Goal: Task Accomplishment & Management: Complete application form

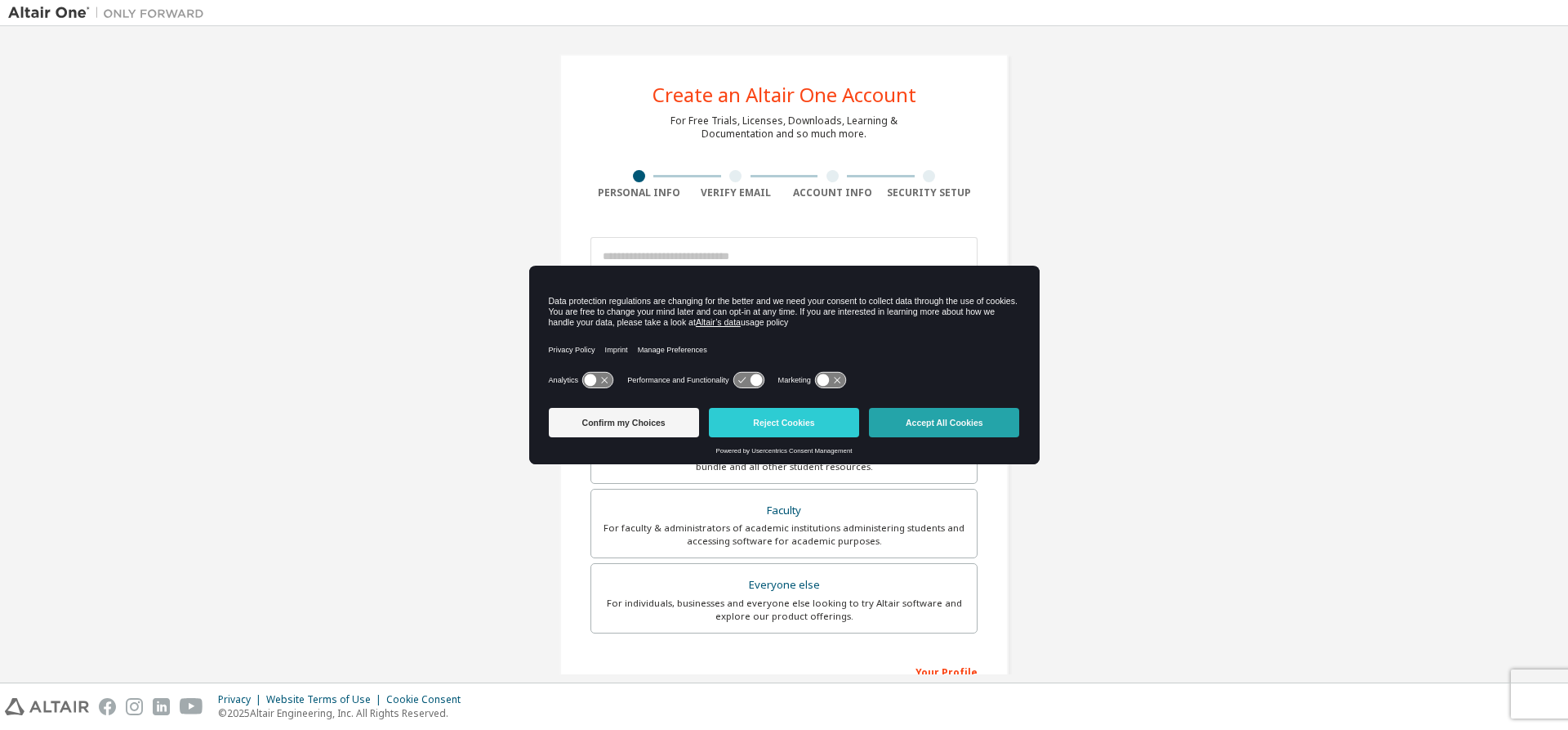
click at [912, 420] on button "Accept All Cookies" at bounding box center [944, 422] width 151 height 30
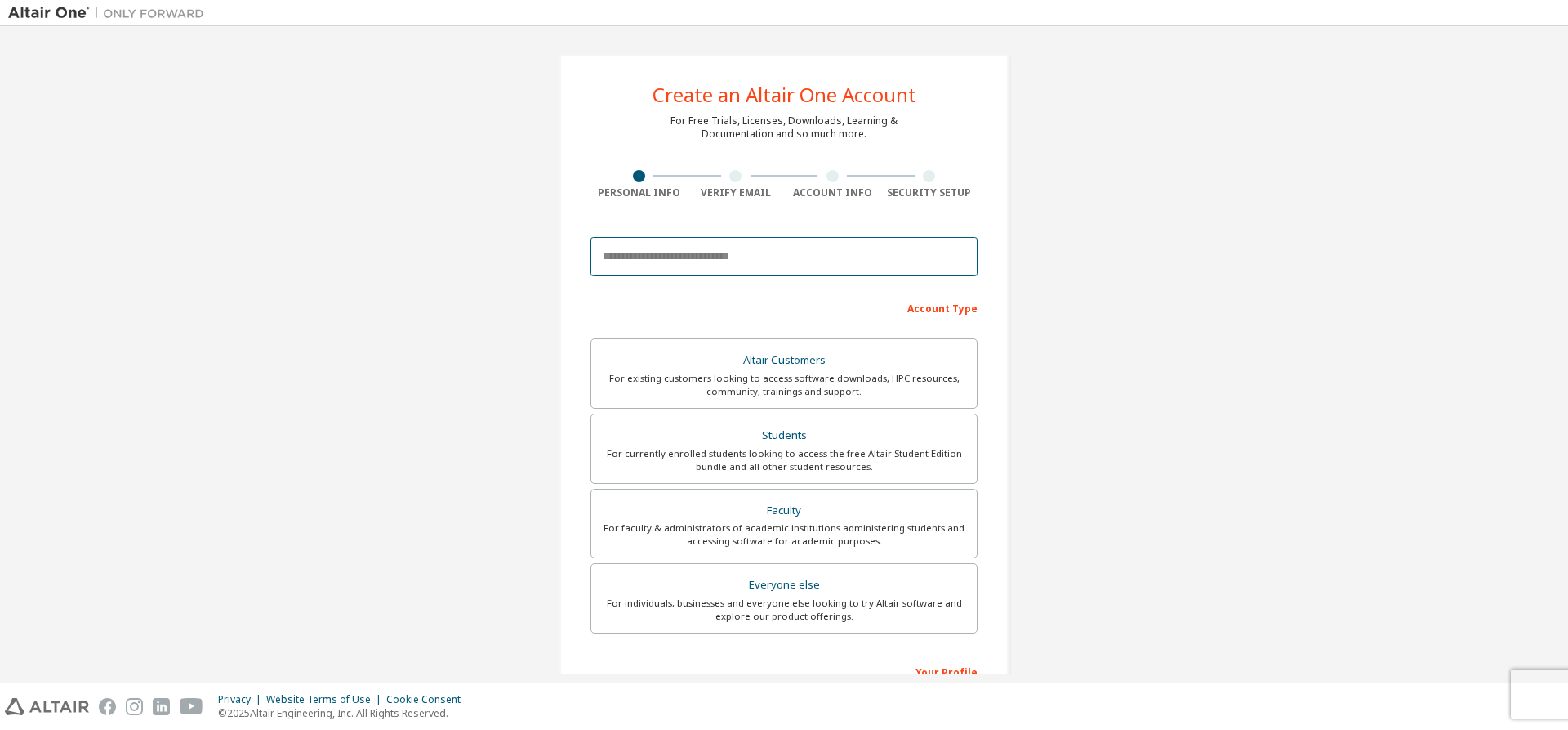
click at [804, 255] on input "email" at bounding box center [784, 256] width 387 height 39
click at [857, 252] on input "email" at bounding box center [784, 256] width 387 height 39
type input "**********"
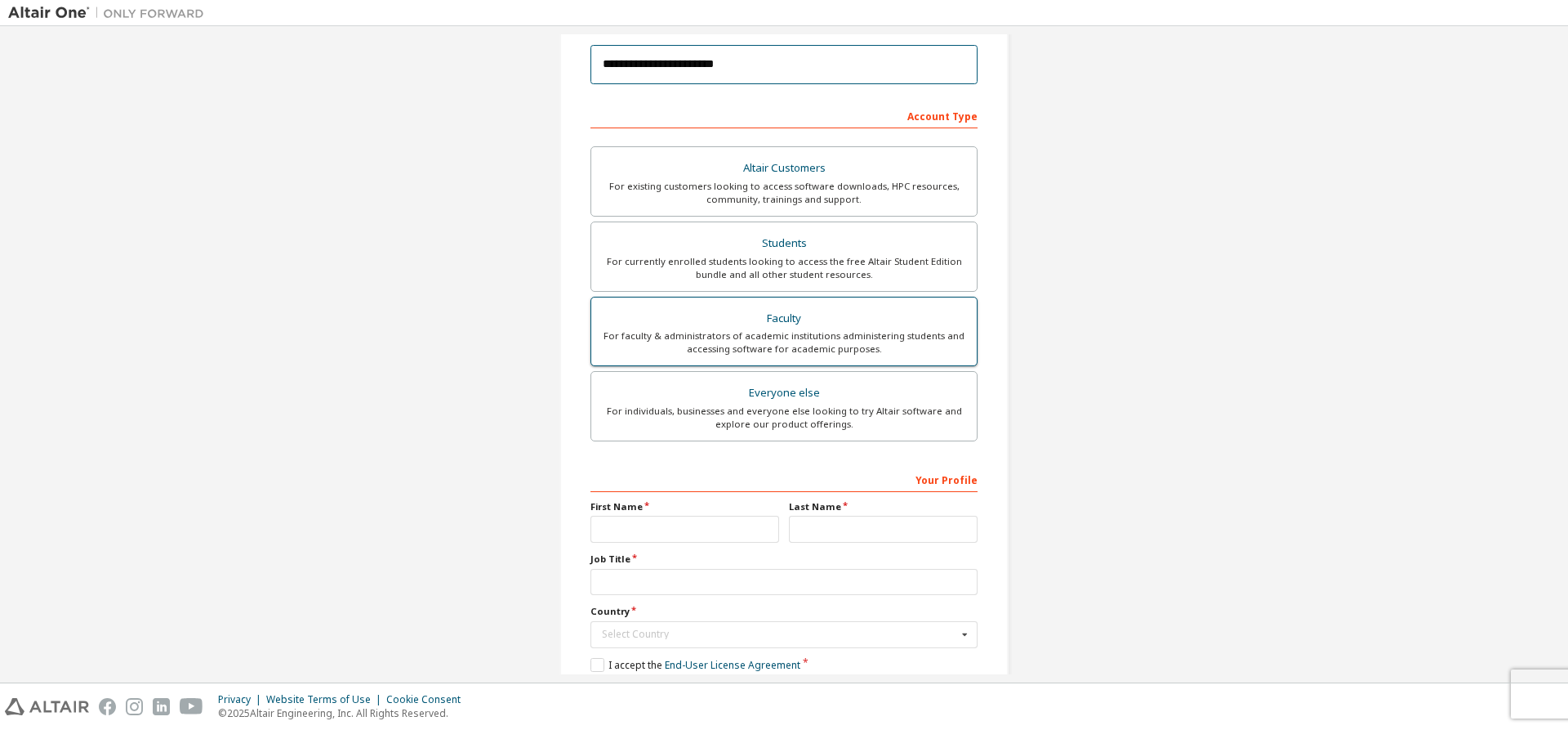
scroll to position [164, 0]
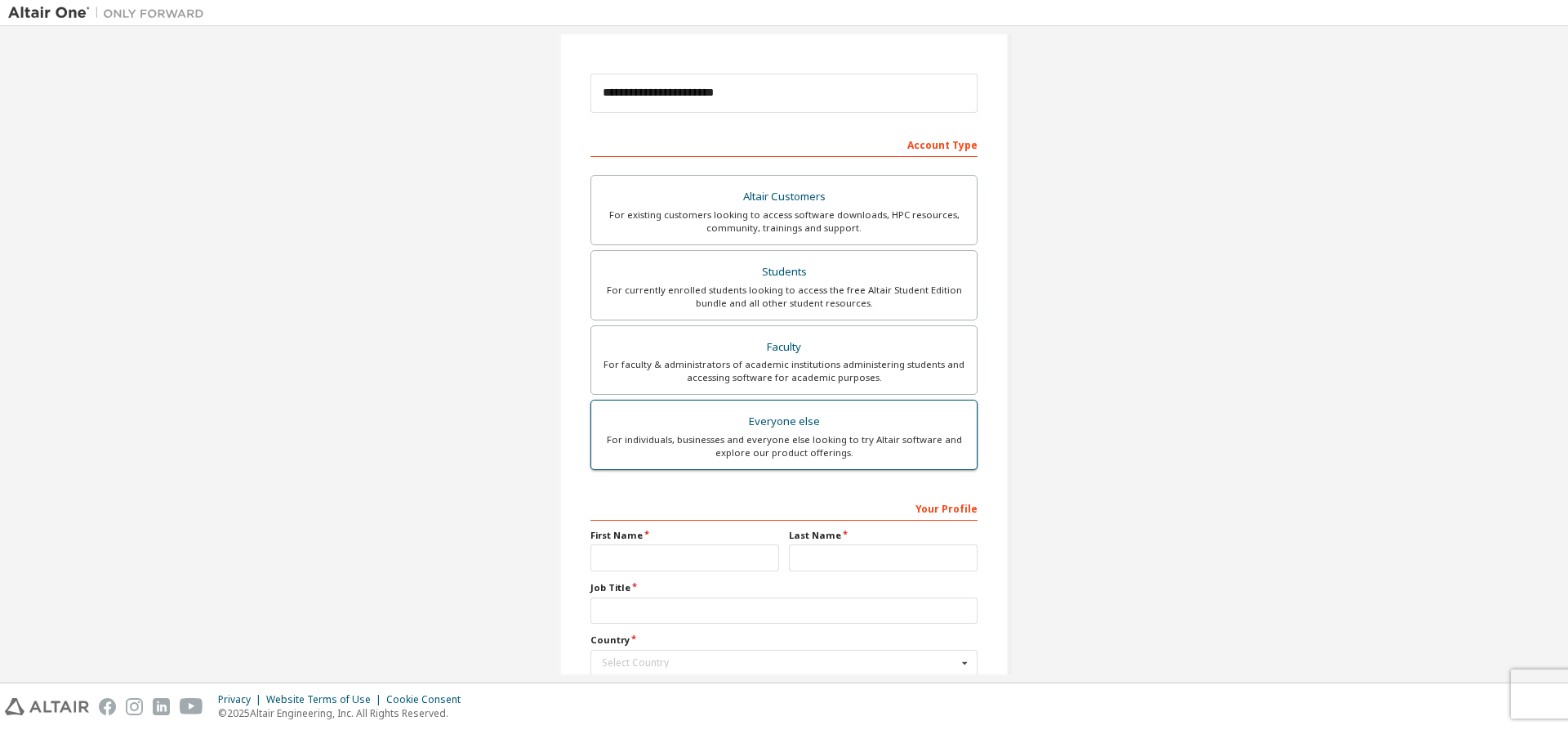
click at [830, 438] on div "For individuals, businesses and everyone else looking to try Altair software an…" at bounding box center [784, 446] width 366 height 26
click at [771, 430] on div "Everyone else" at bounding box center [784, 422] width 366 height 23
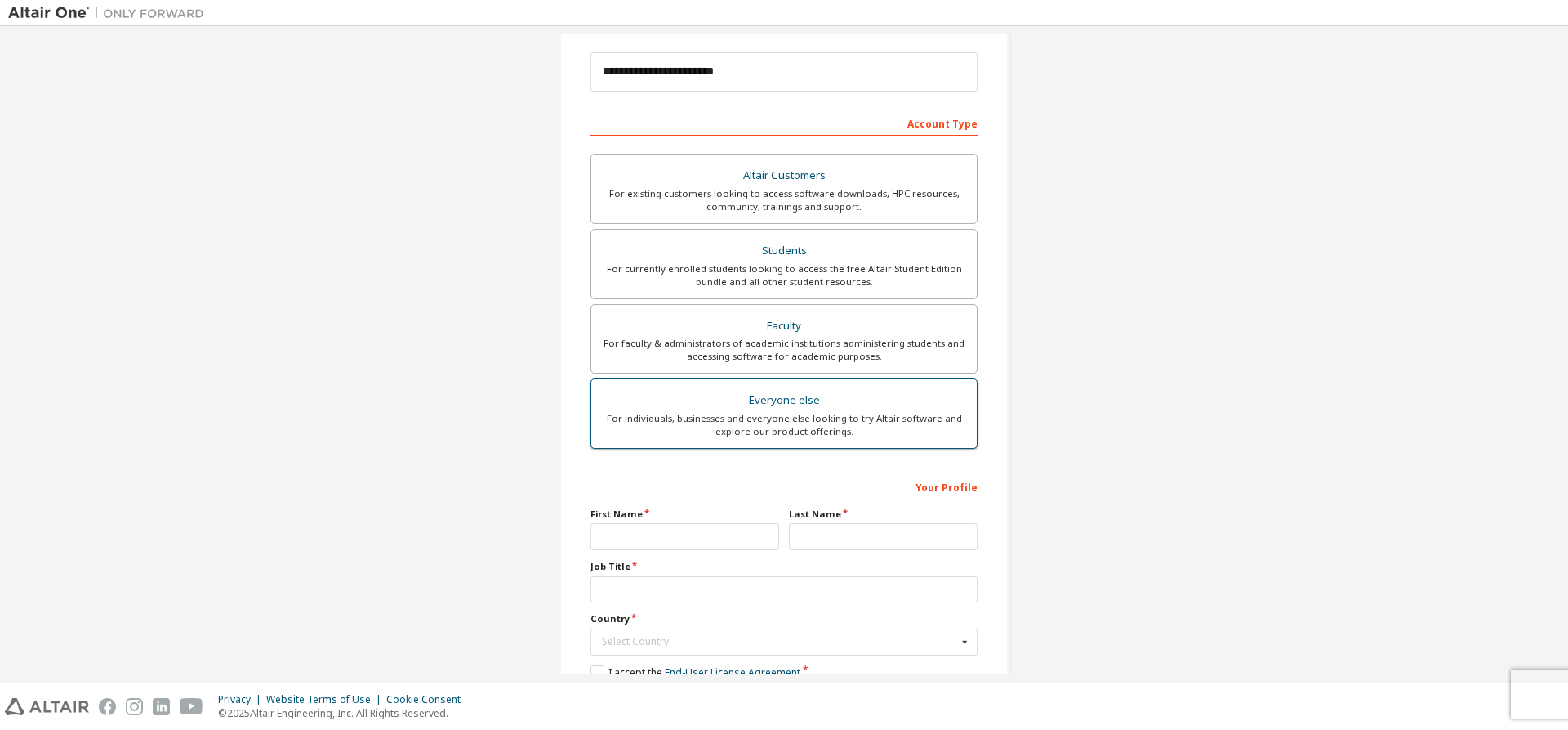
scroll to position [245, 0]
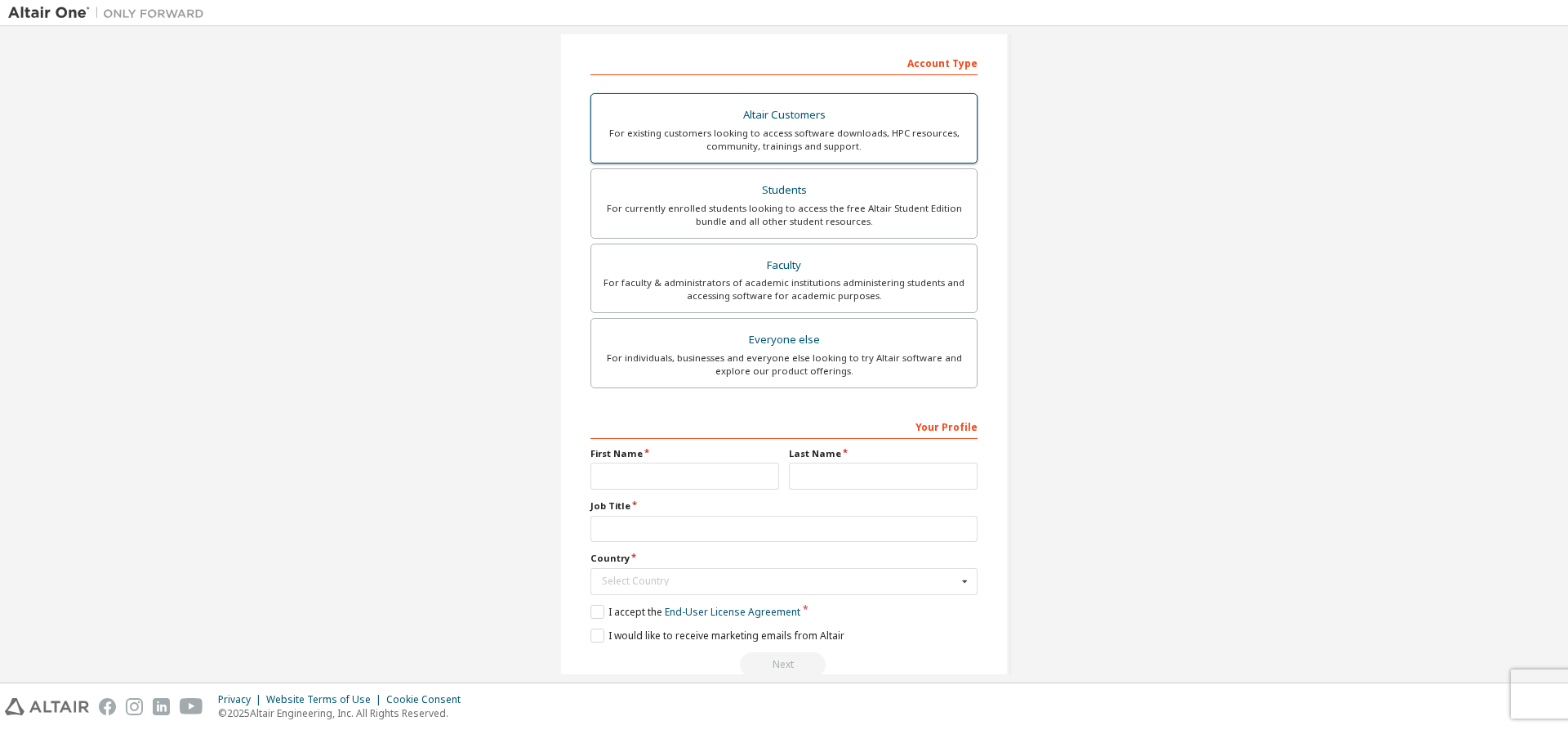
click at [804, 113] on div "Altair Customers" at bounding box center [784, 115] width 366 height 23
click at [702, 470] on input "text" at bounding box center [684, 476] width 189 height 27
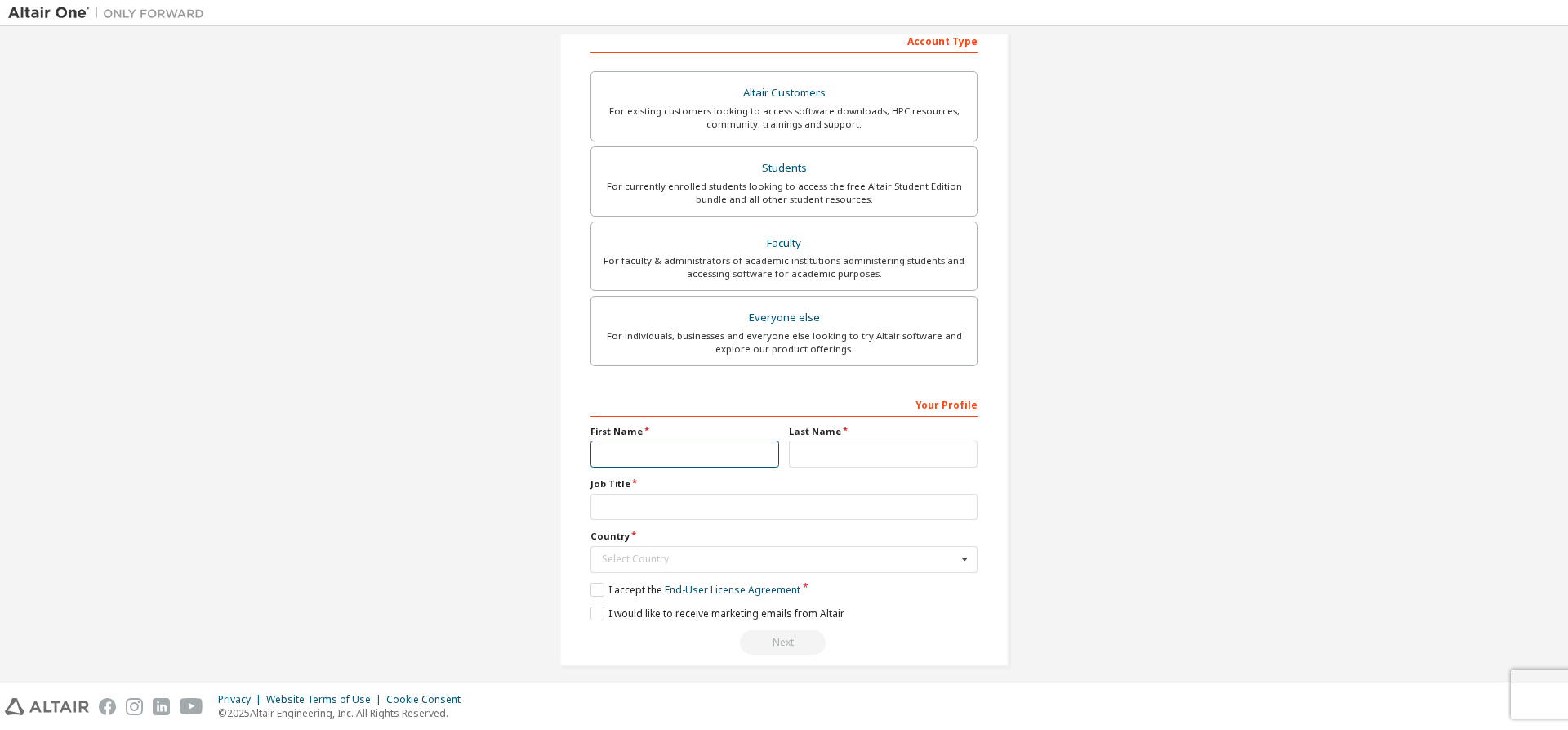
scroll to position [279, 0]
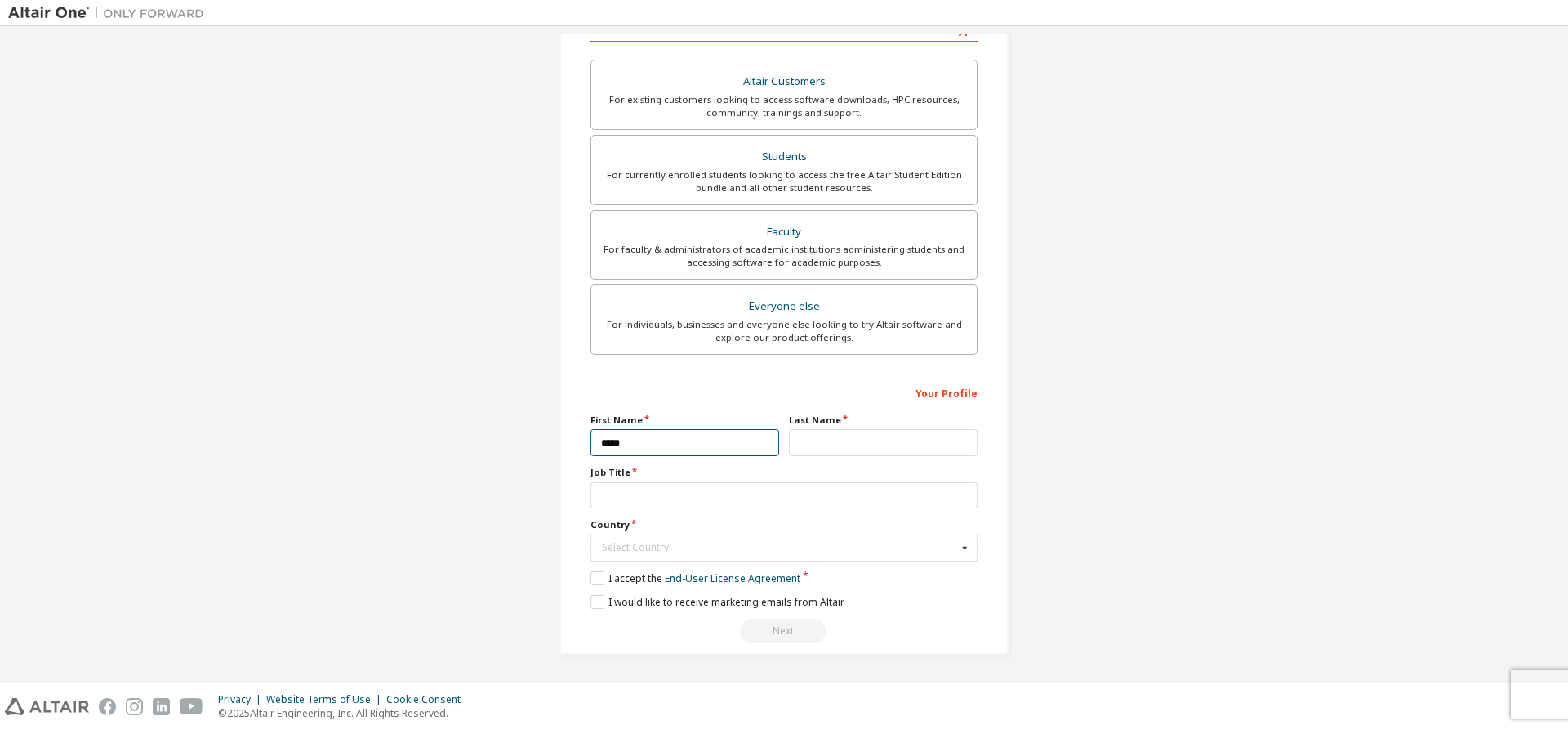
type input "*****"
click at [928, 430] on input "text" at bounding box center [883, 443] width 189 height 27
type input "*******"
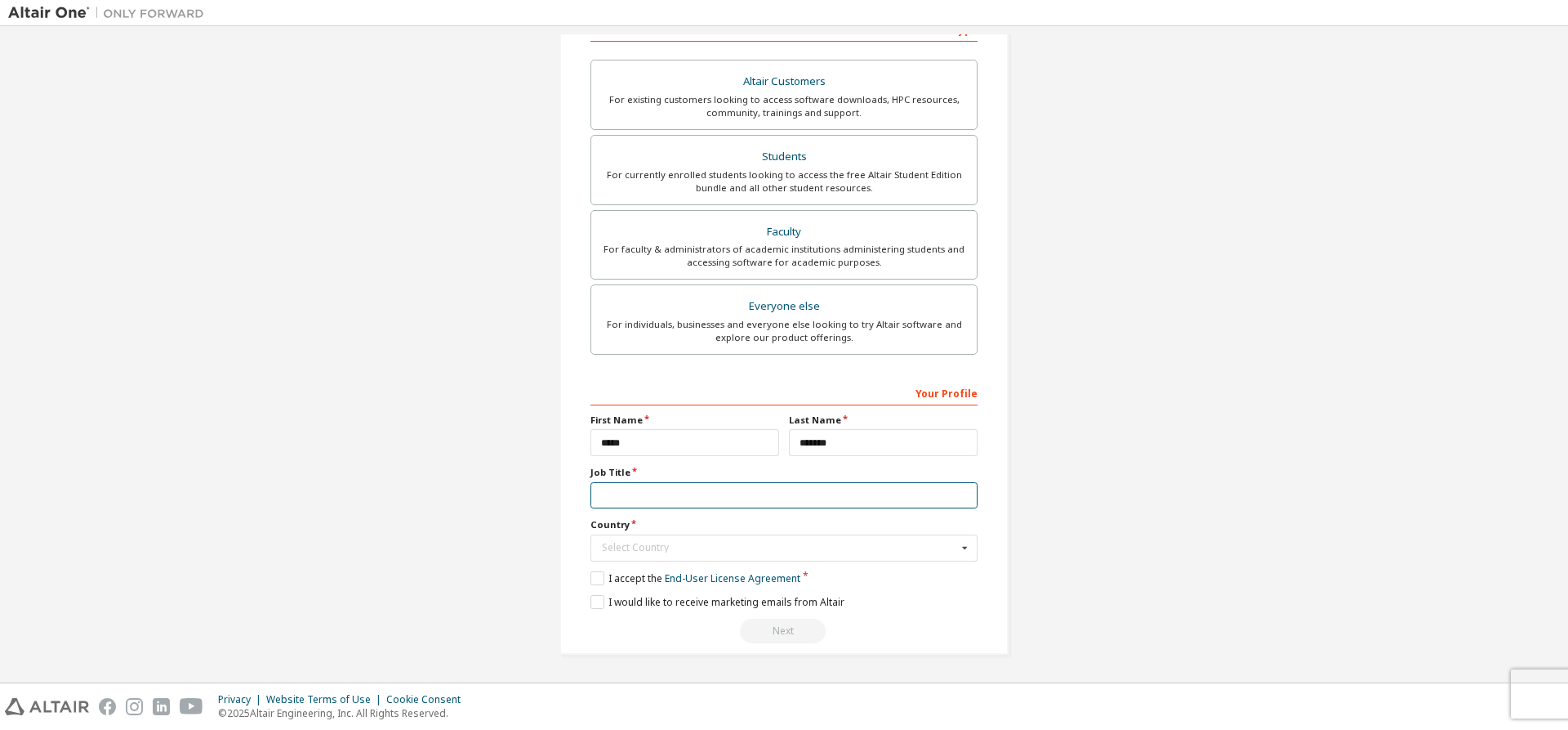
click at [919, 490] on input "text" at bounding box center [784, 496] width 387 height 27
type input "**********"
click at [879, 550] on div "Select Country" at bounding box center [779, 547] width 355 height 10
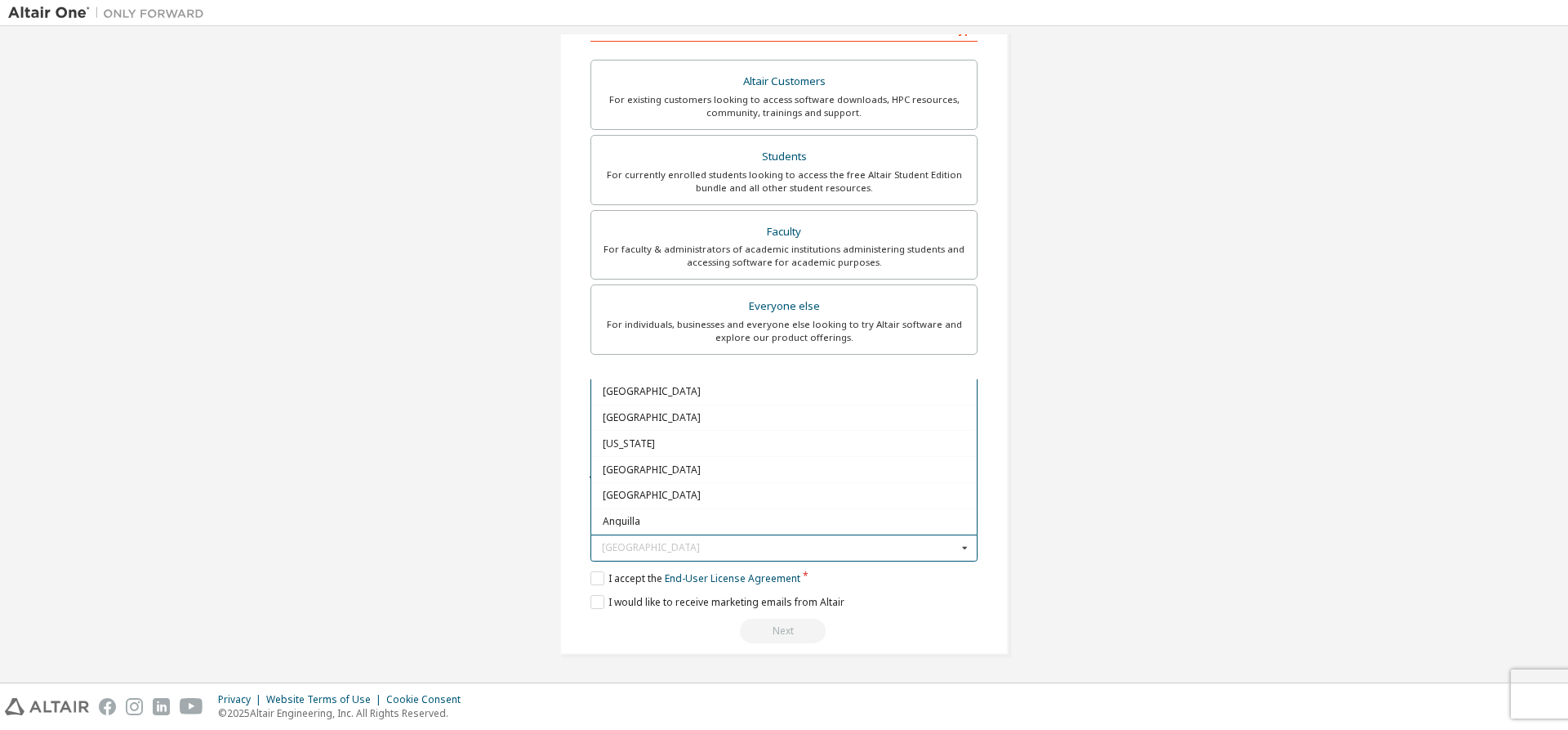
click at [955, 553] on icon at bounding box center [965, 547] width 20 height 25
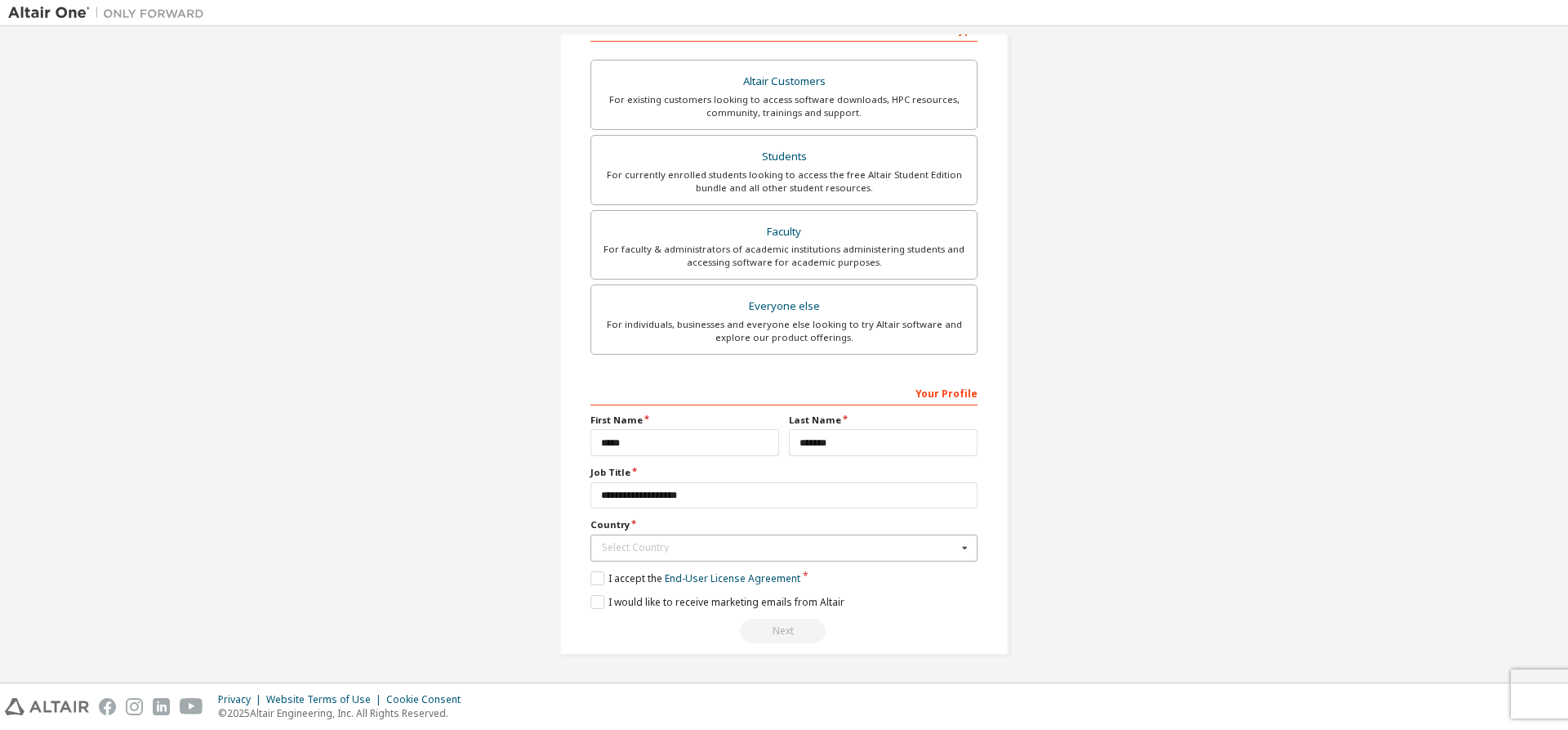
click at [959, 553] on icon at bounding box center [965, 547] width 20 height 25
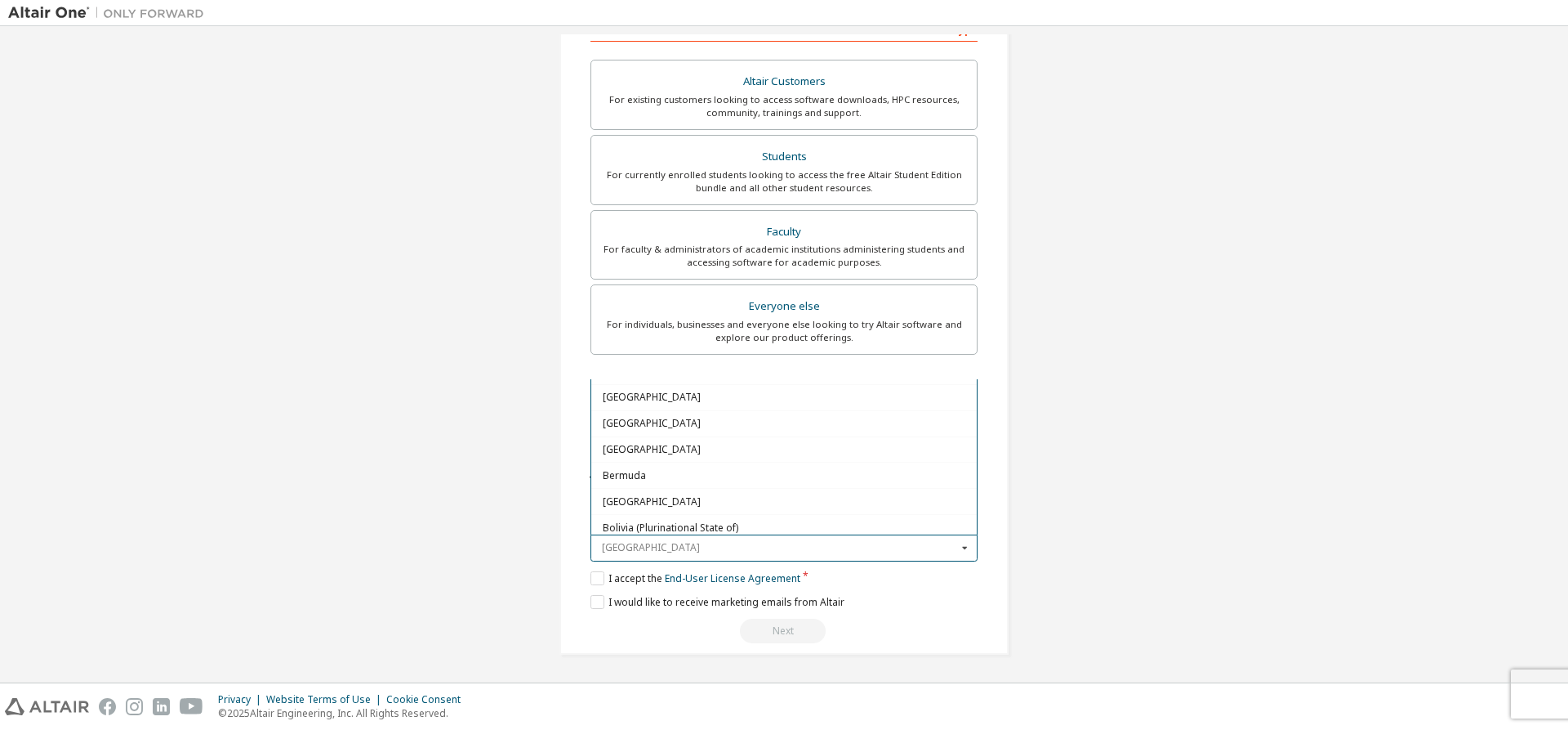
scroll to position [490, 0]
type input "*"
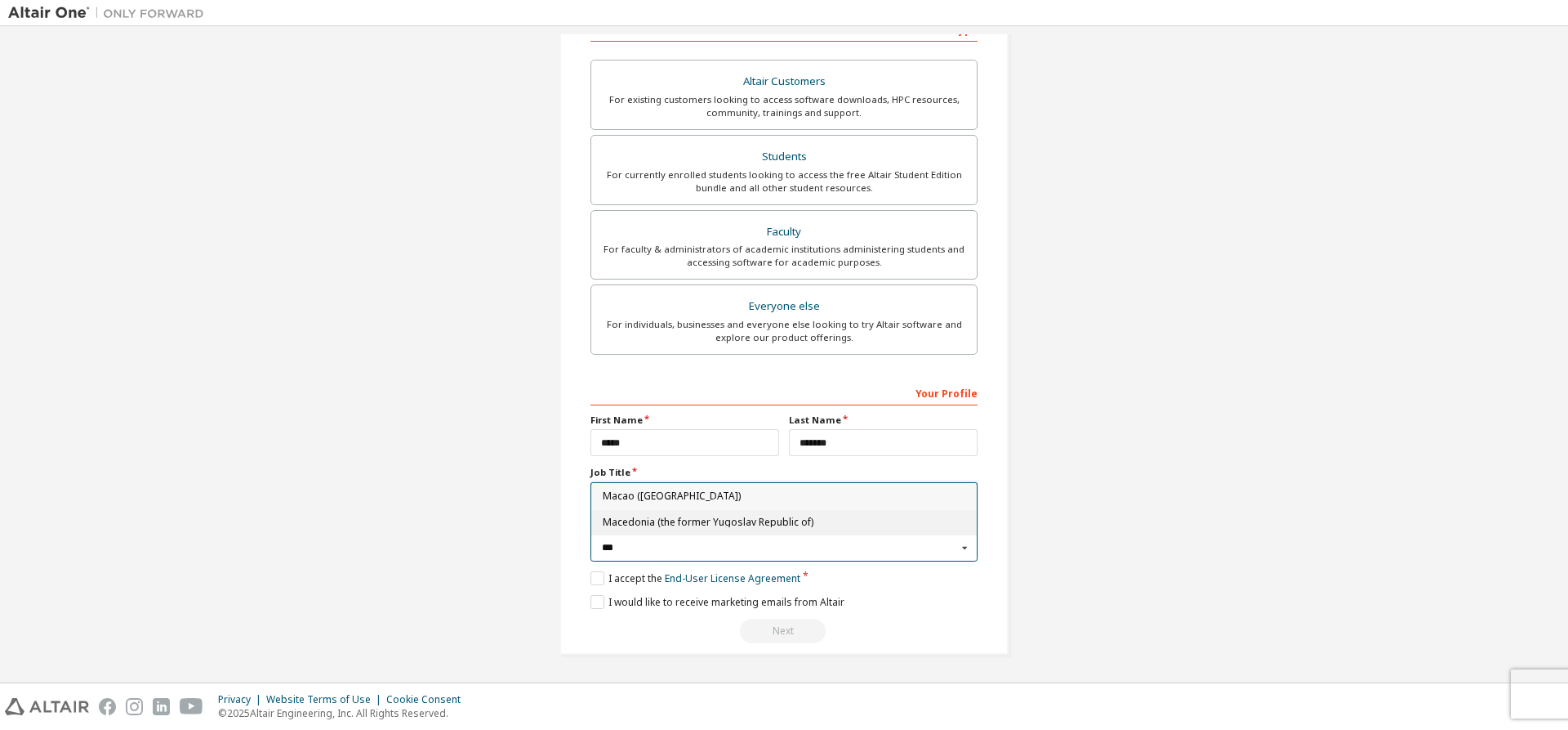
type input "***"
click at [663, 526] on span "Macedonia (the former Yugoslav Republic of)" at bounding box center [784, 522] width 363 height 10
type input "***"
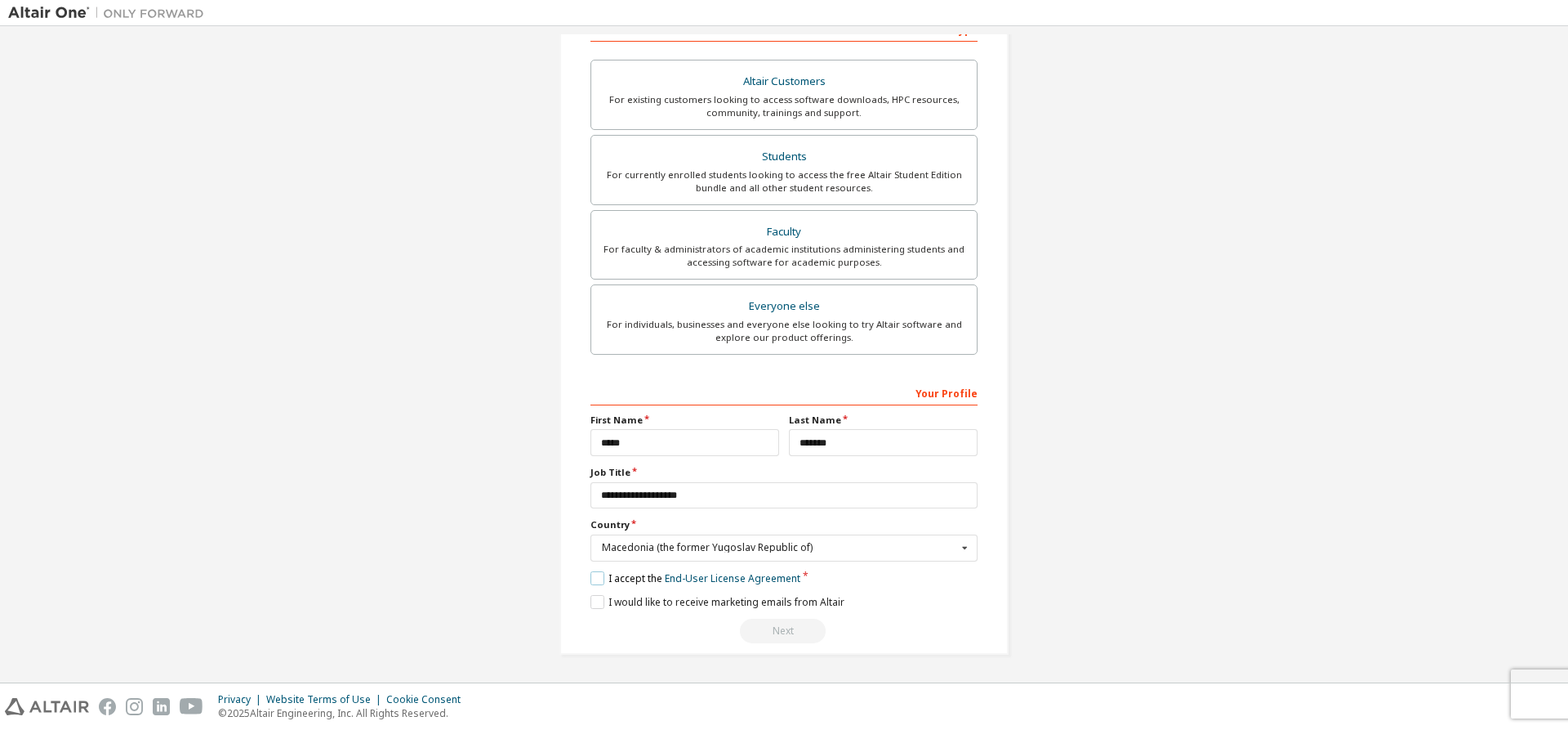
click at [592, 572] on label "I accept the End-User License Agreement" at bounding box center [695, 578] width 210 height 14
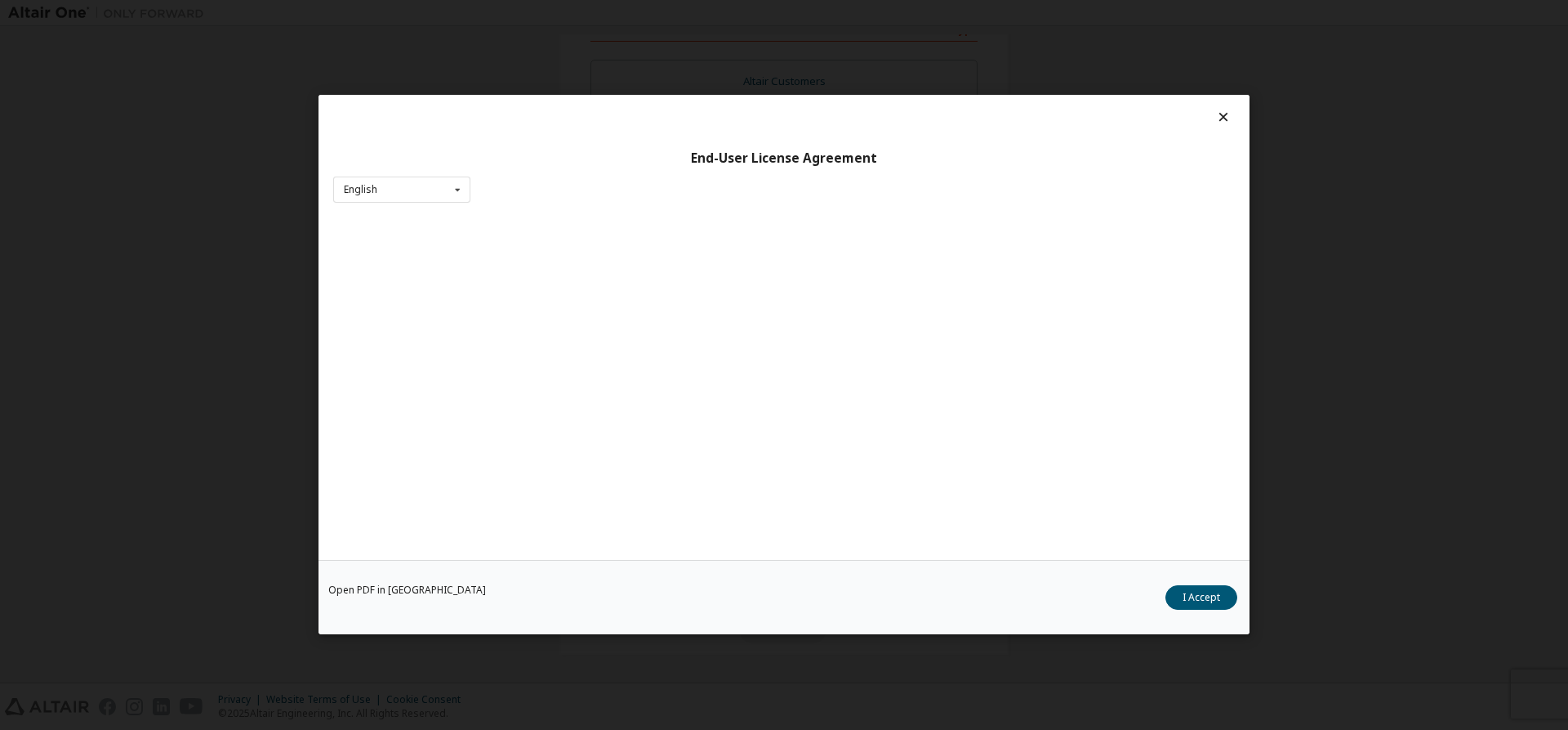
click at [597, 598] on div "Open PDF in New Tab I Accept" at bounding box center [784, 598] width 932 height 74
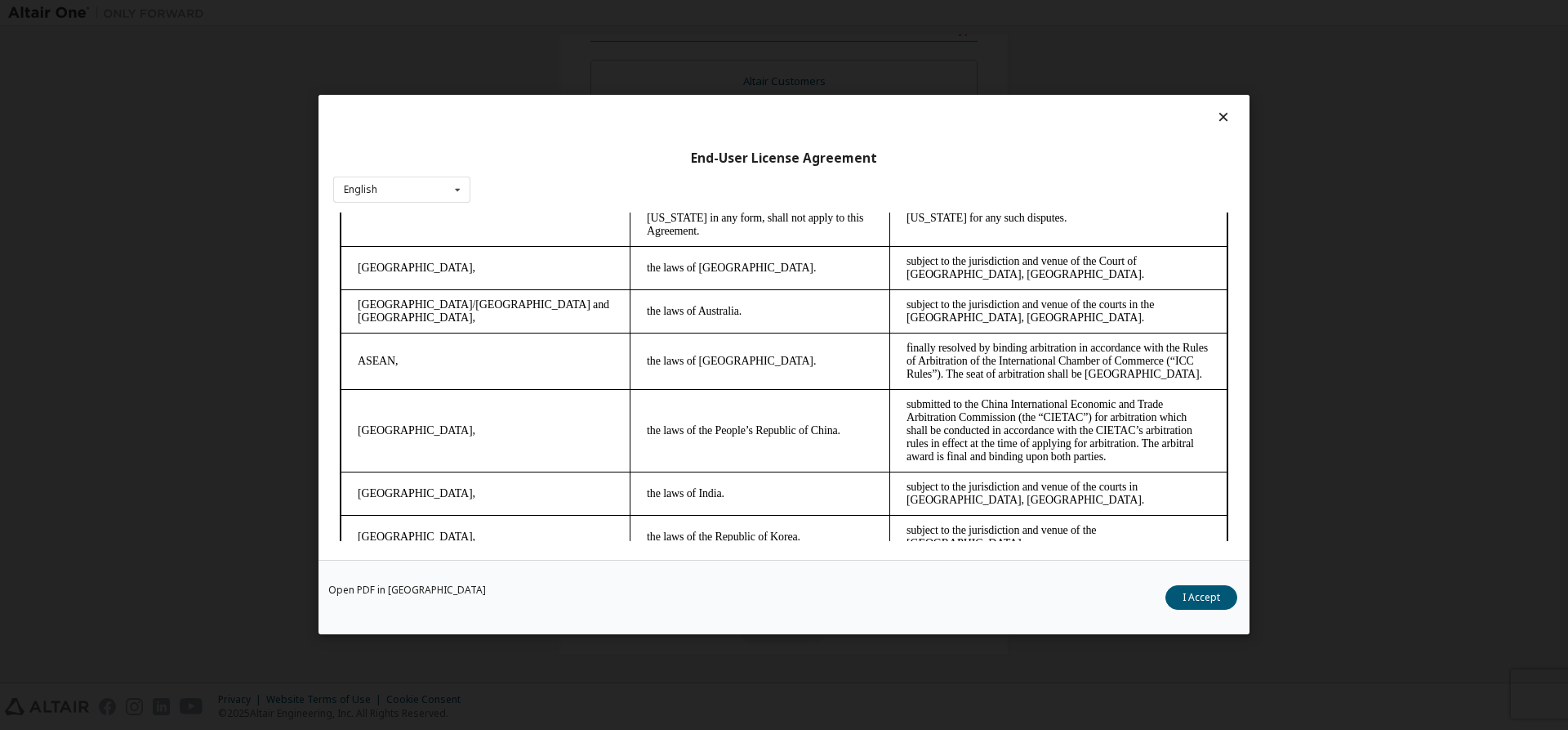
scroll to position [4150, 0]
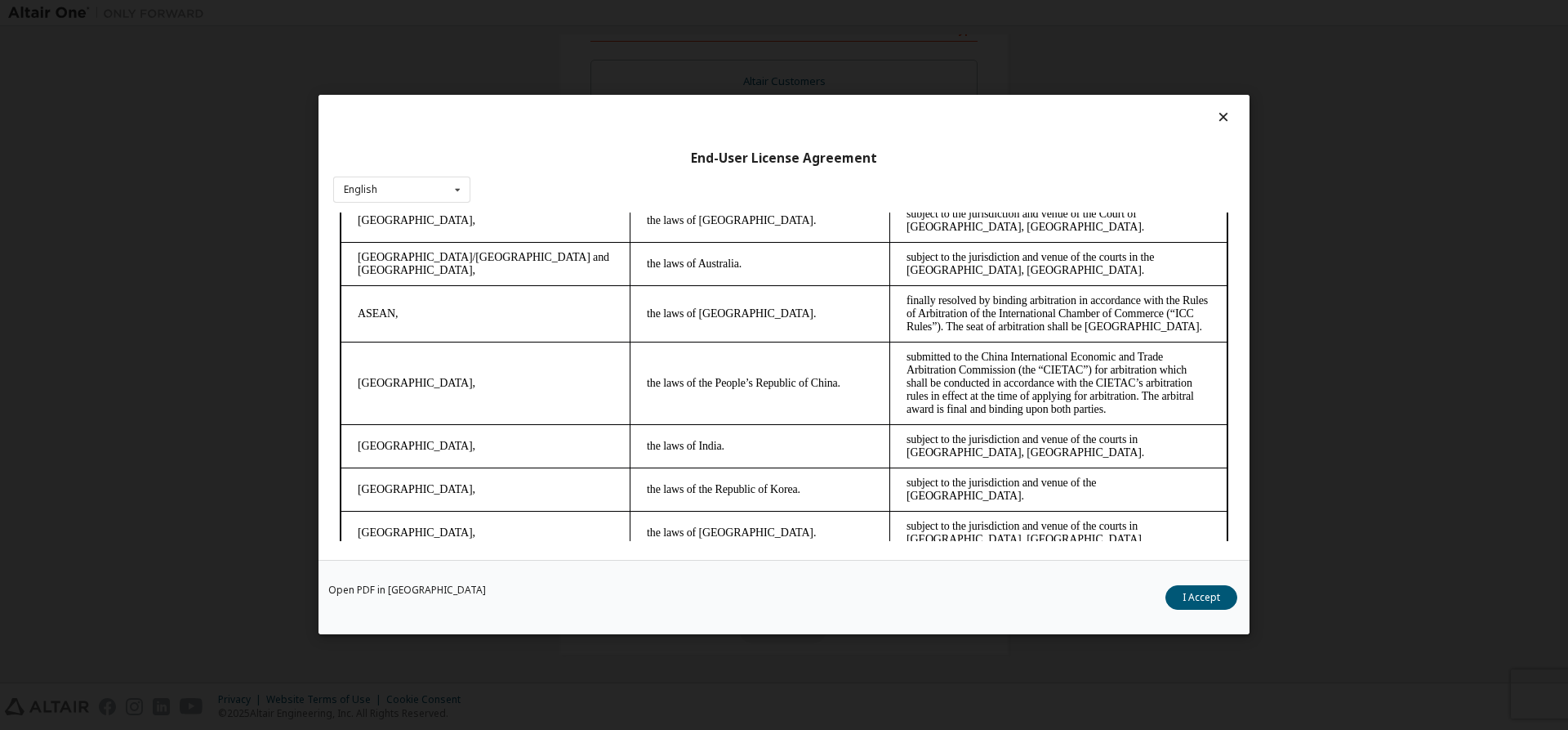
drag, startPoint x: 1227, startPoint y: 317, endPoint x: 1551, endPoint y: 795, distance: 577.5
click at [1212, 586] on button "I Accept" at bounding box center [1201, 598] width 72 height 24
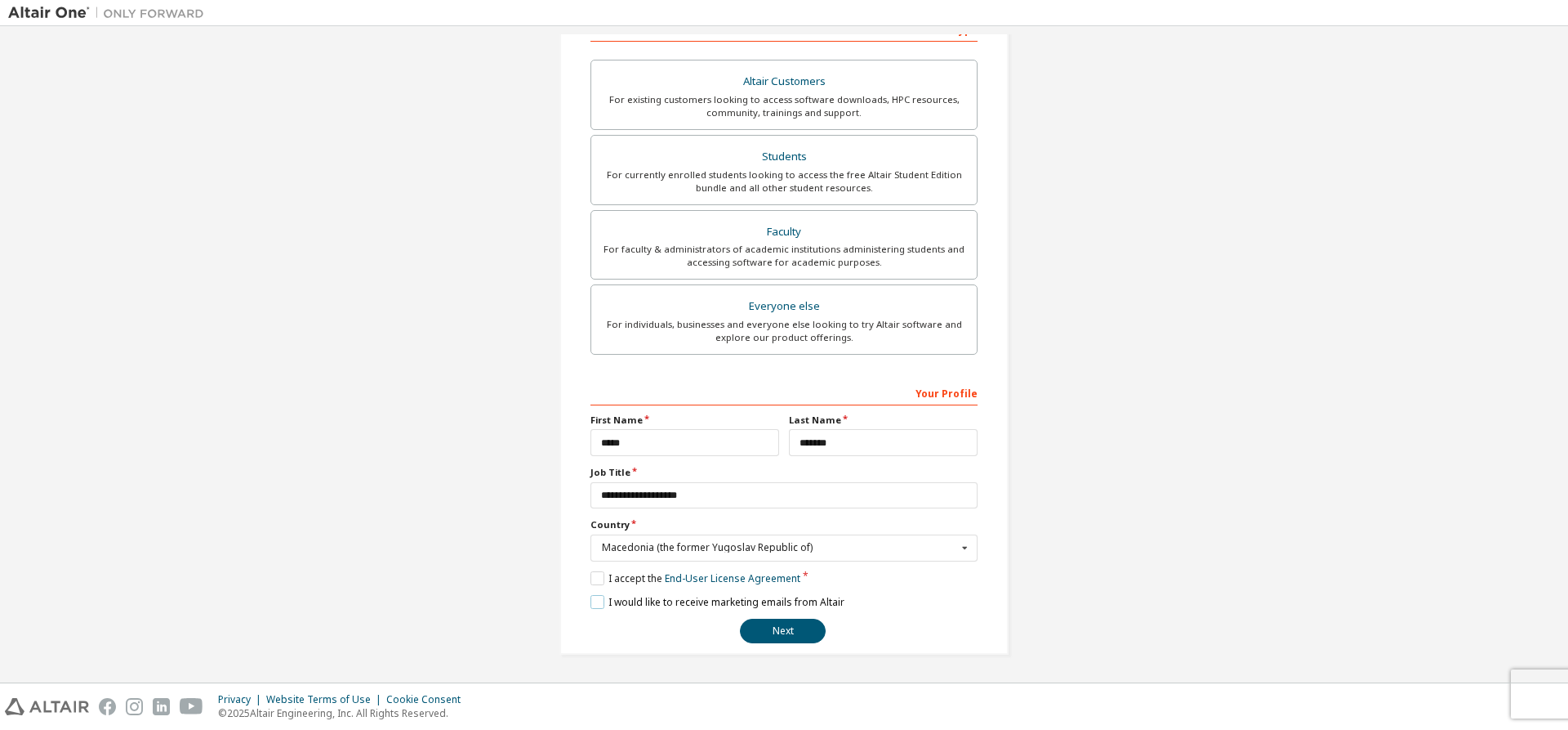
click at [590, 605] on label "I would like to receive marketing emails from Altair" at bounding box center [717, 602] width 254 height 14
click at [784, 629] on button "Next" at bounding box center [783, 631] width 86 height 24
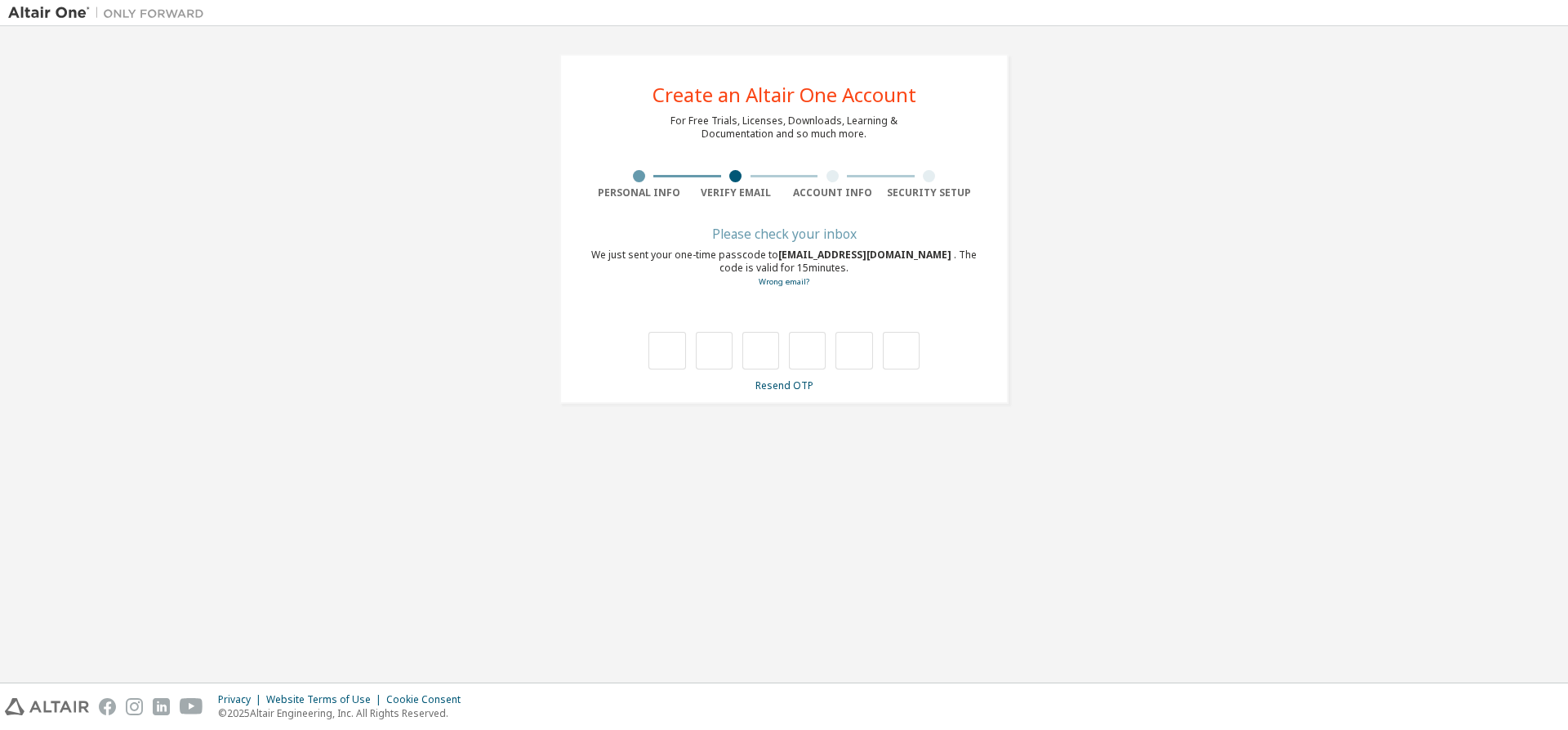
type input "*"
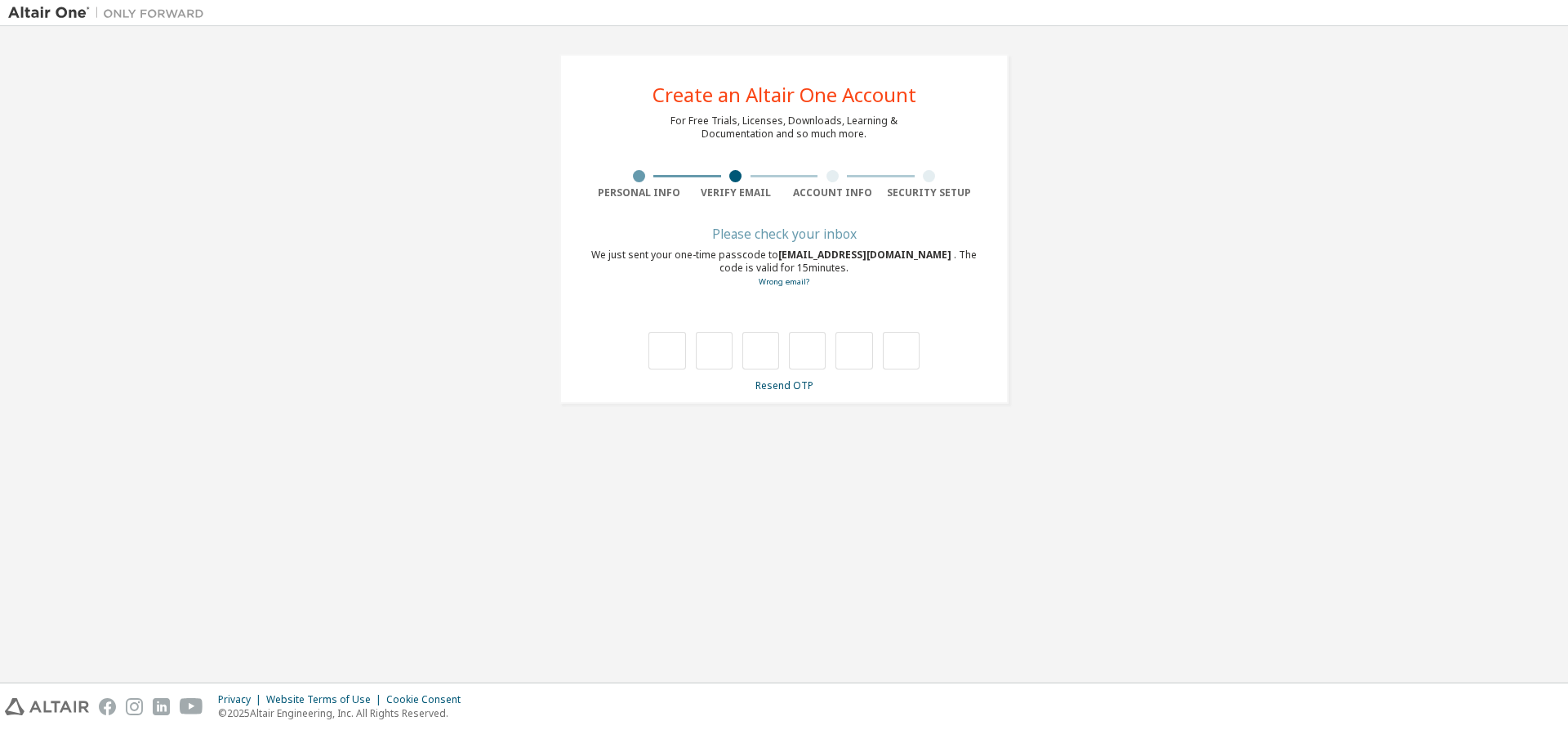
type input "*"
